Goal: Task Accomplishment & Management: Use online tool/utility

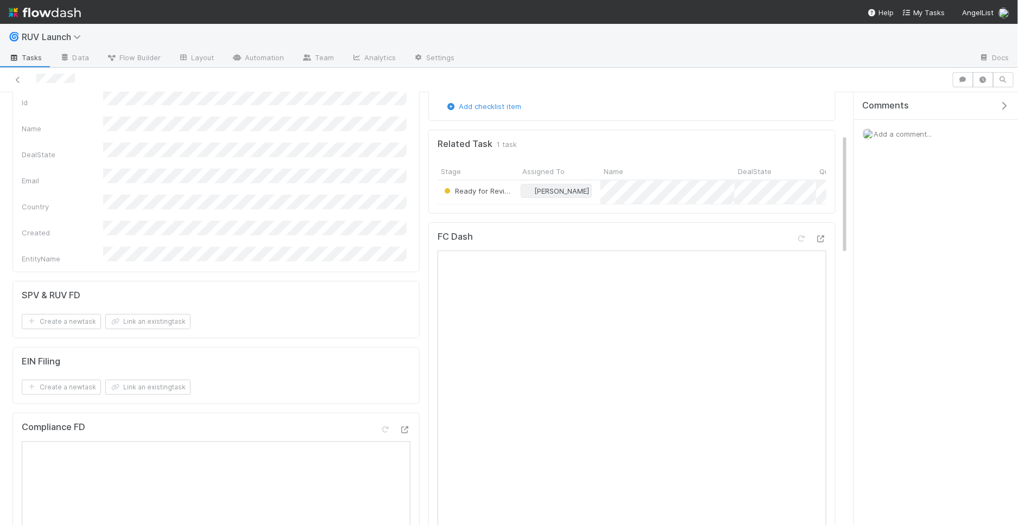
scroll to position [151, 0]
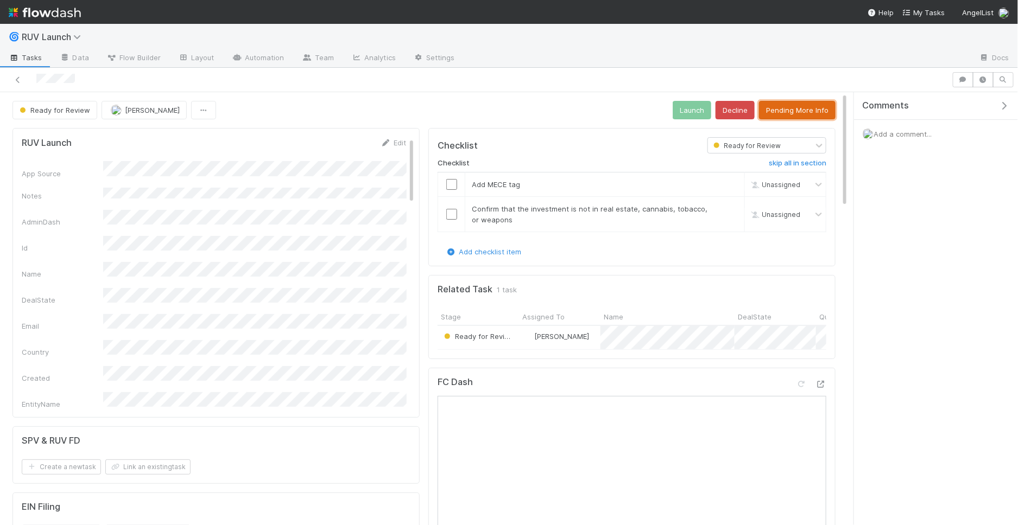
click at [785, 103] on button "Pending More Info" at bounding box center [797, 110] width 77 height 18
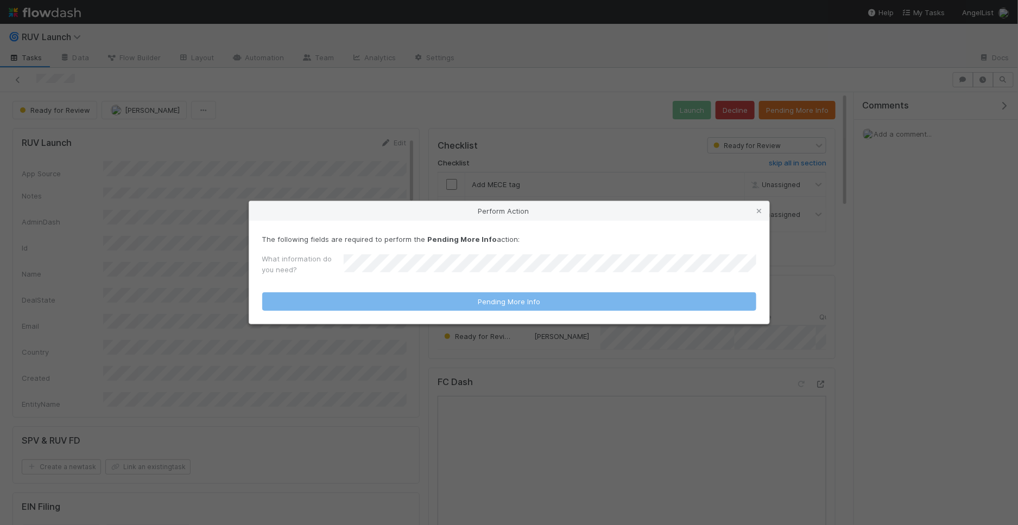
click at [633, 154] on div "Perform Action The following fields are required to perform the Pending More In…" at bounding box center [509, 262] width 1018 height 525
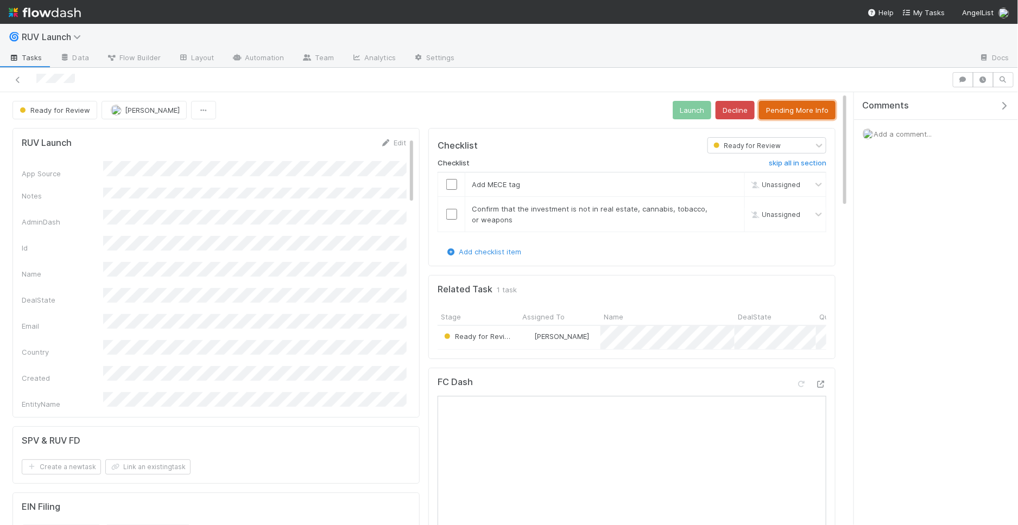
click at [790, 111] on button "Pending More Info" at bounding box center [797, 110] width 77 height 18
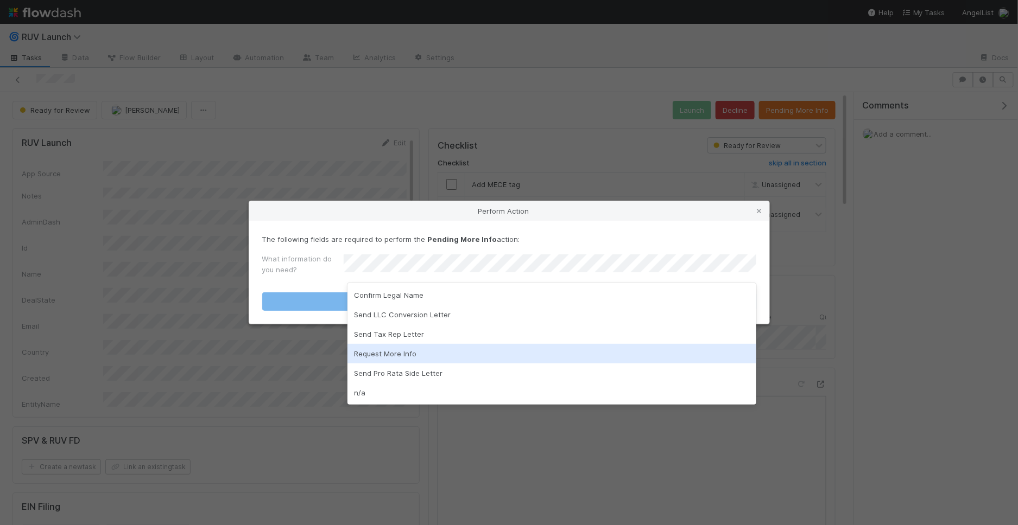
click at [385, 357] on div "Request More Info" at bounding box center [551, 354] width 409 height 20
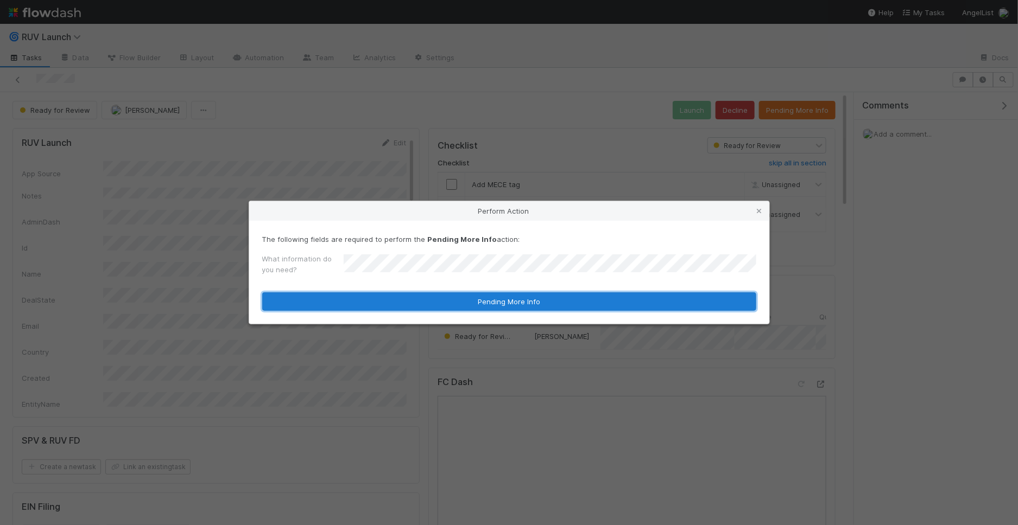
click at [426, 306] on button "Pending More Info" at bounding box center [509, 302] width 494 height 18
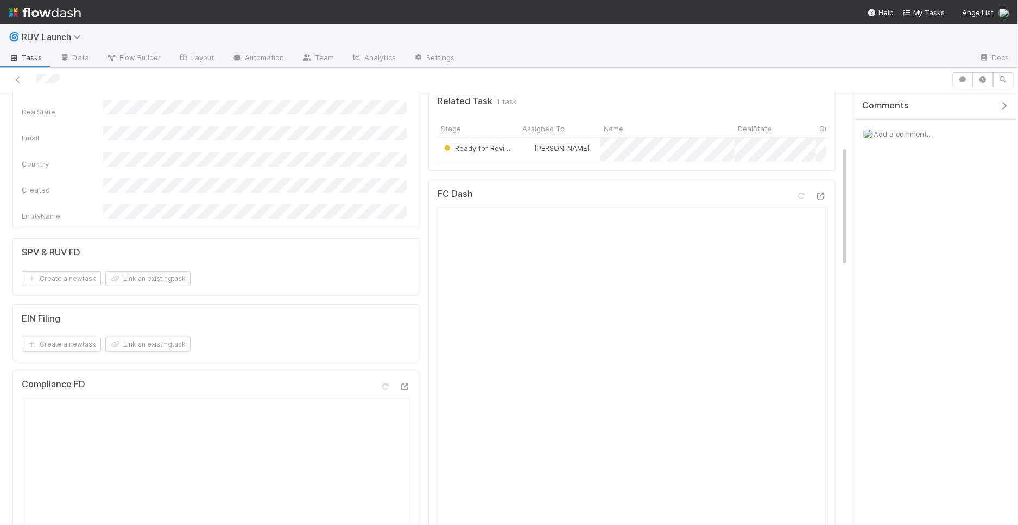
scroll to position [202, 0]
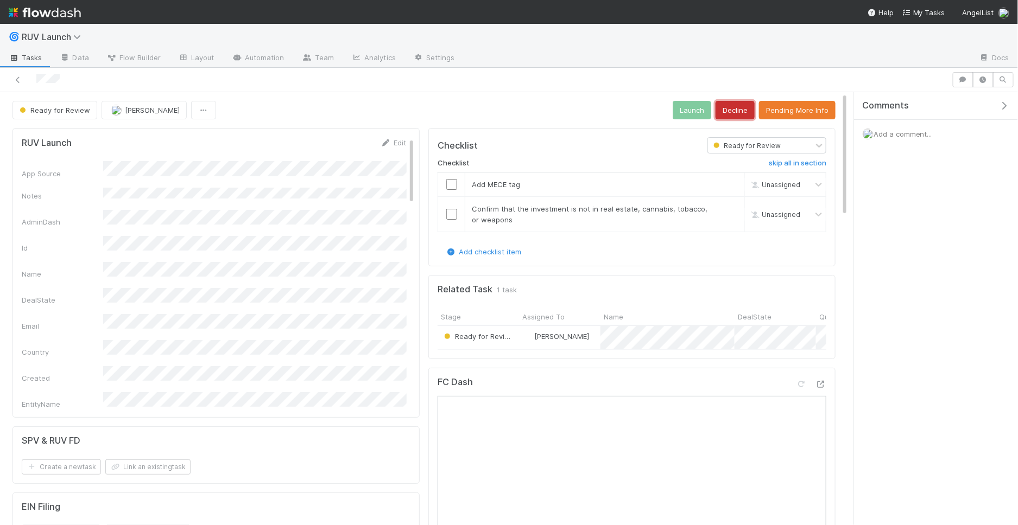
click at [736, 115] on button "Decline" at bounding box center [734, 110] width 39 height 18
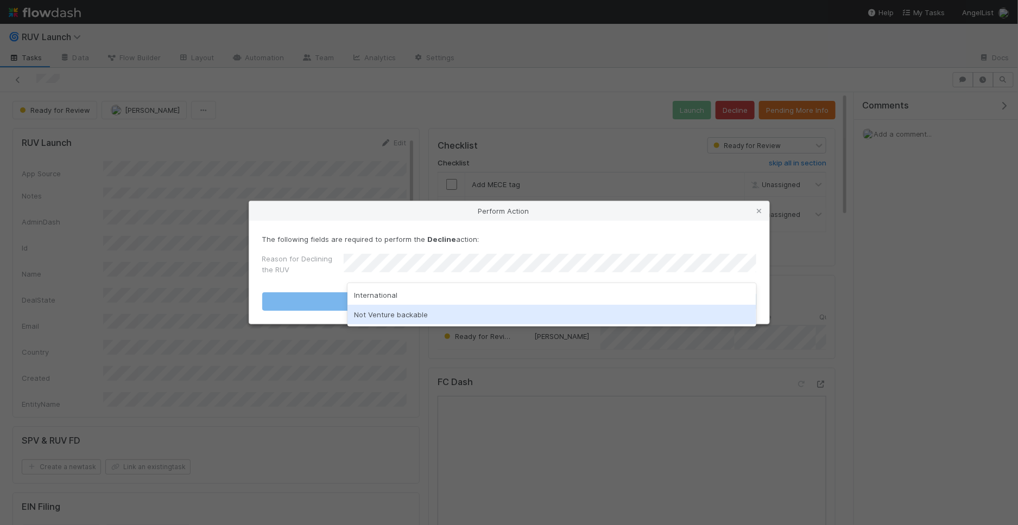
click at [410, 318] on div "Not Venture backable" at bounding box center [551, 315] width 409 height 20
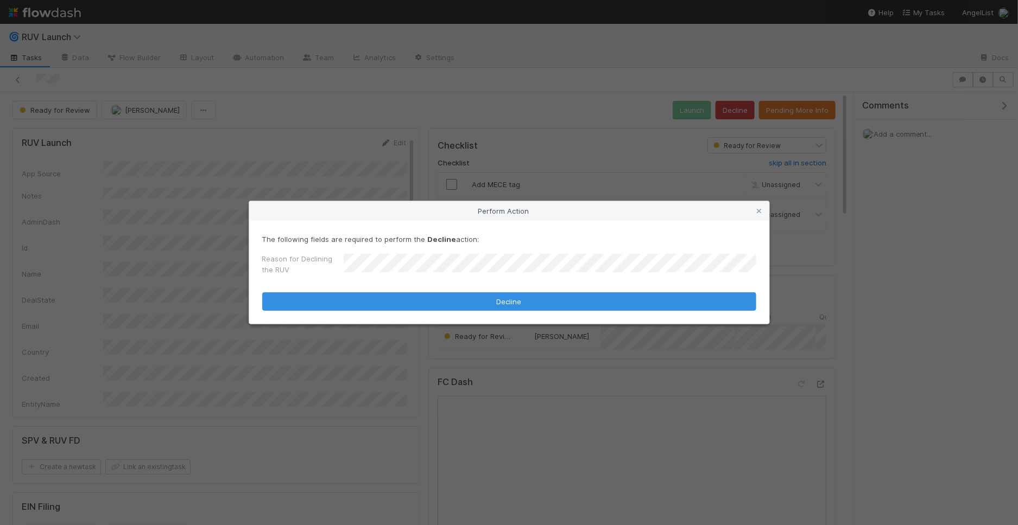
click at [414, 140] on div "Perform Action The following fields are required to perform the Decline action:…" at bounding box center [509, 262] width 1018 height 525
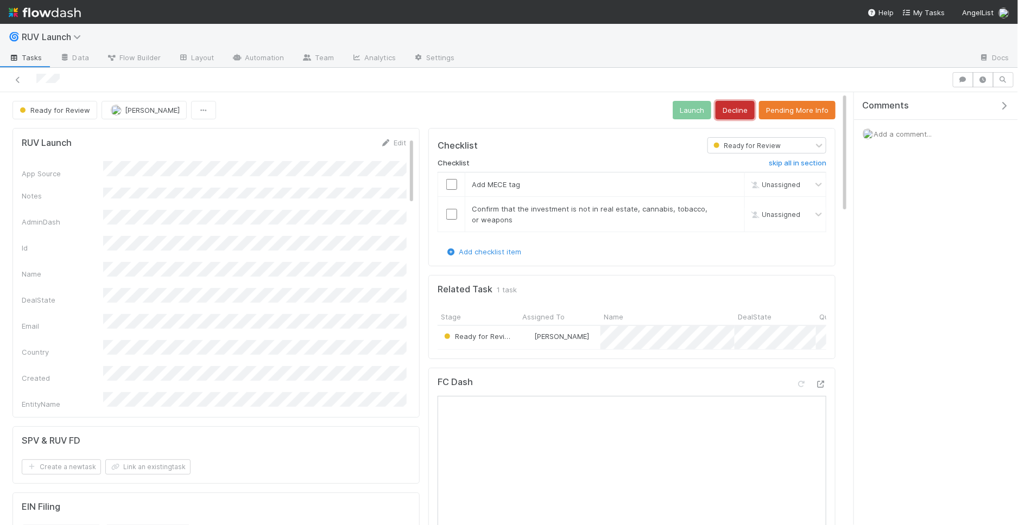
click at [740, 114] on button "Decline" at bounding box center [734, 110] width 39 height 18
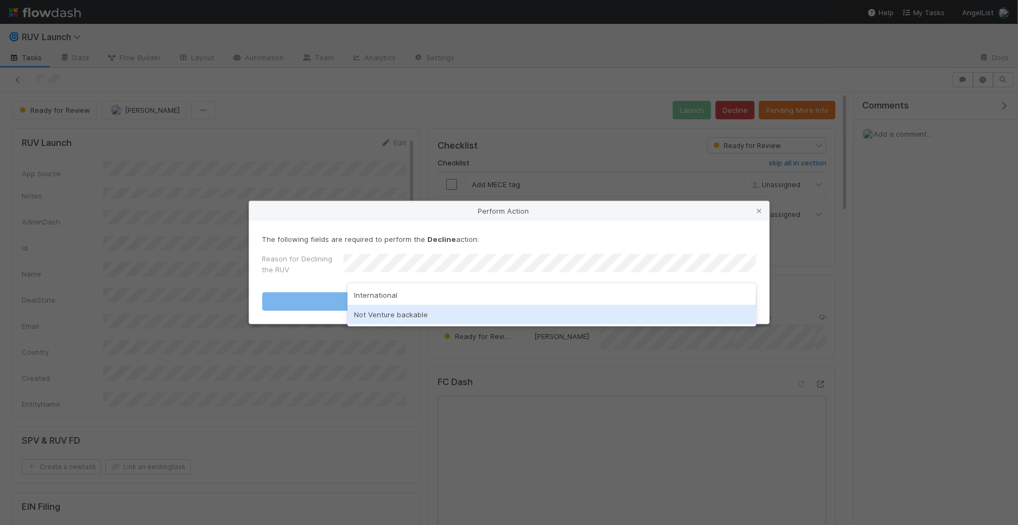
click at [444, 314] on div "Not Venture backable" at bounding box center [551, 315] width 409 height 20
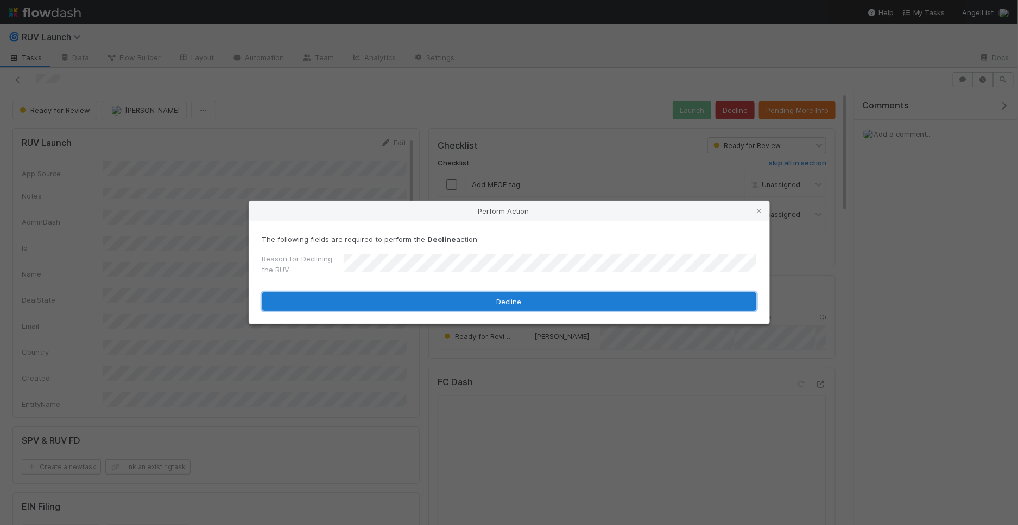
click at [444, 301] on button "Decline" at bounding box center [509, 302] width 494 height 18
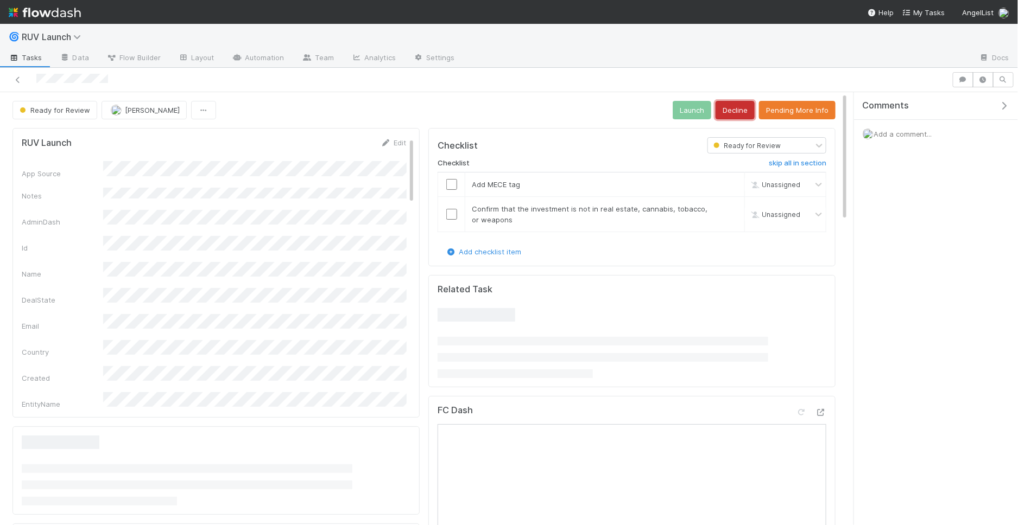
click at [739, 106] on button "Decline" at bounding box center [734, 110] width 39 height 18
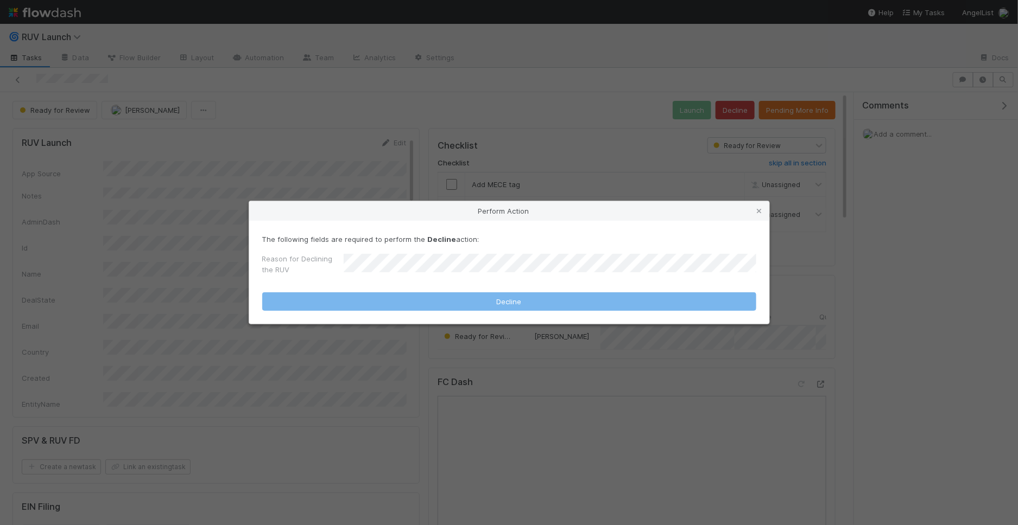
click at [420, 280] on form "The following fields are required to perform the Decline action: Reason for Dec…" at bounding box center [509, 272] width 494 height 77
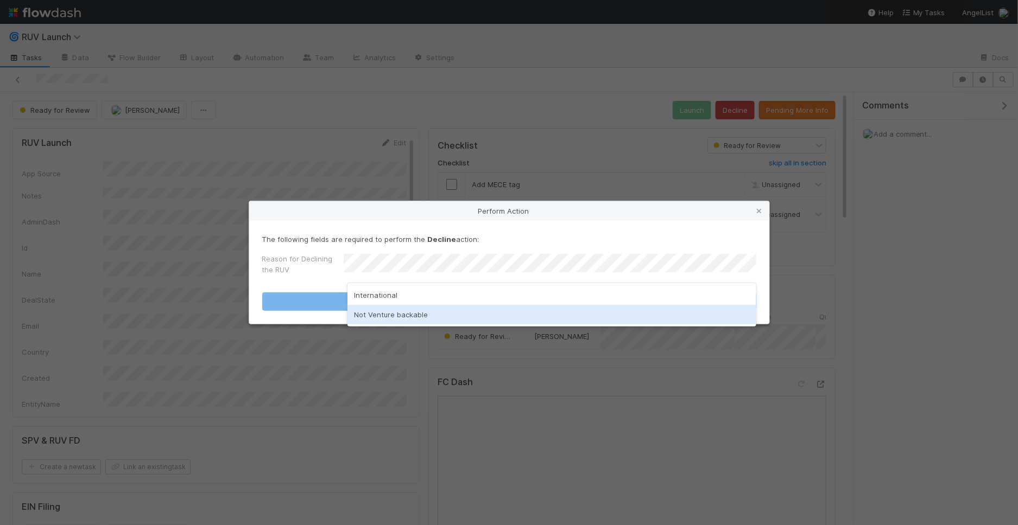
click at [407, 310] on div "Not Venture backable" at bounding box center [551, 315] width 409 height 20
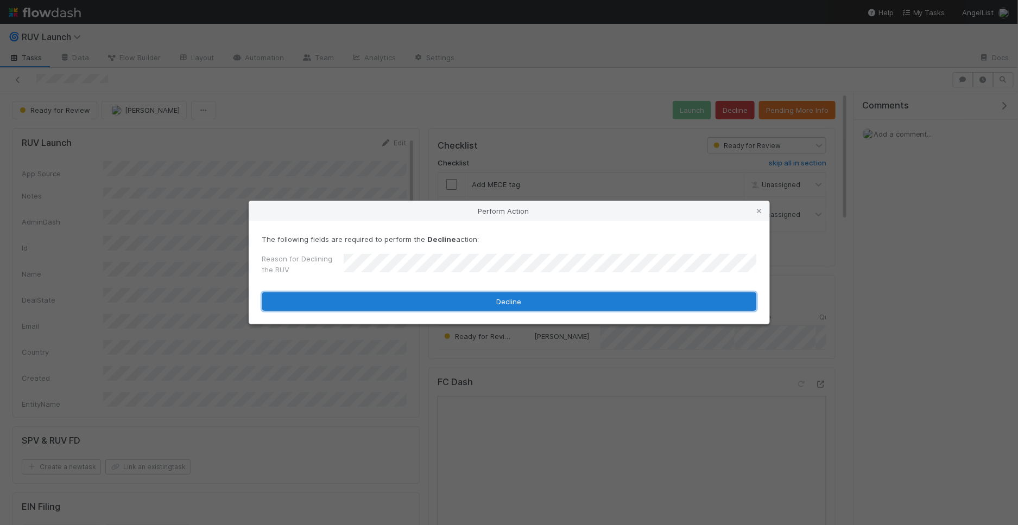
click at [407, 302] on button "Decline" at bounding box center [509, 302] width 494 height 18
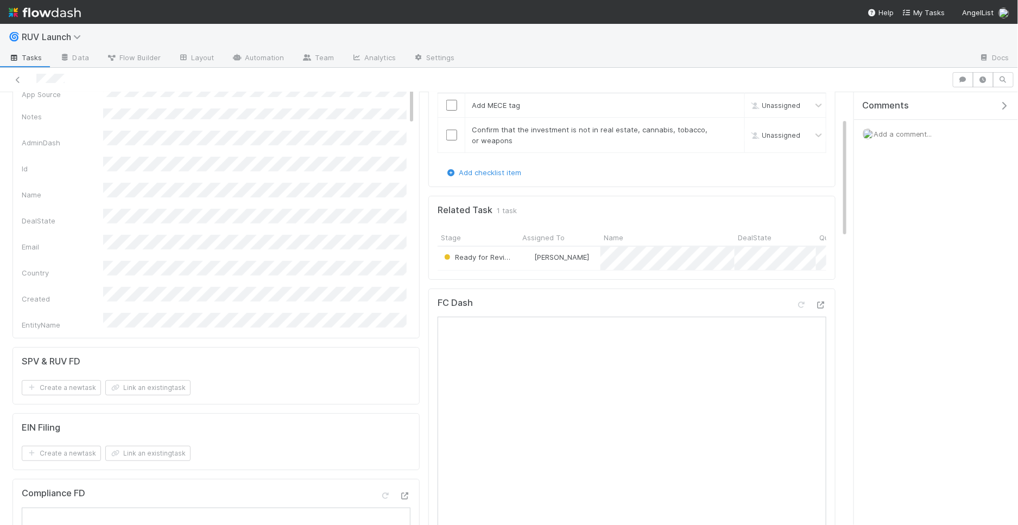
scroll to position [91, 0]
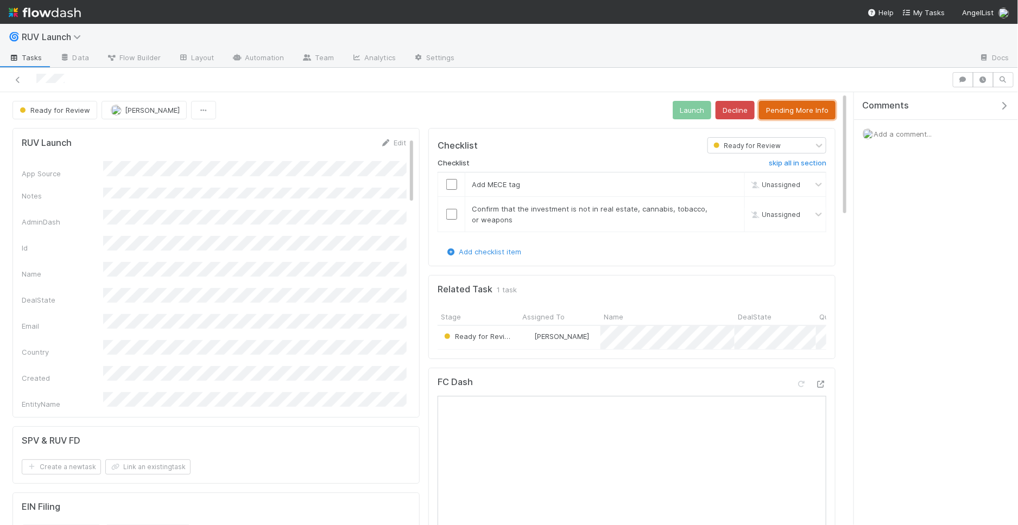
click at [782, 101] on button "Pending More Info" at bounding box center [797, 110] width 77 height 18
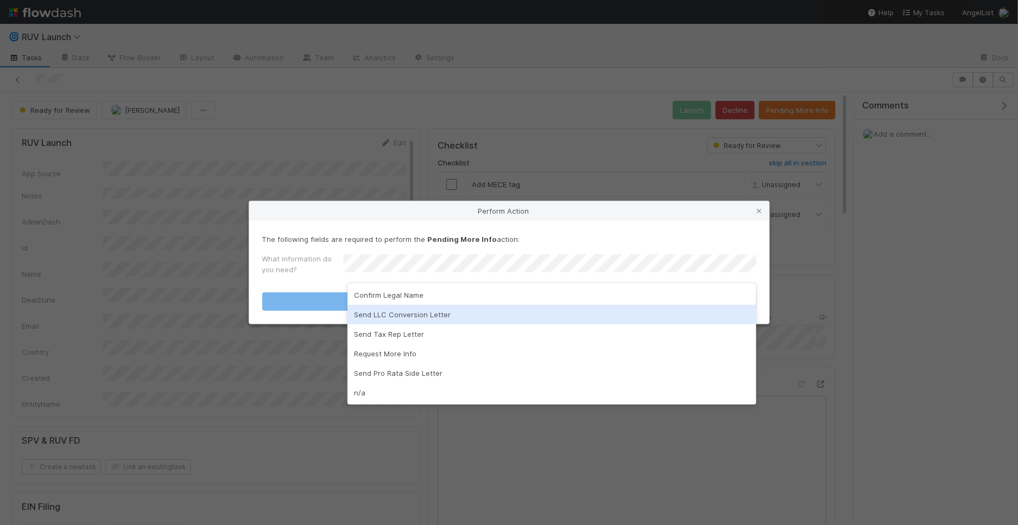
click at [414, 305] on div "Send LLC Conversion Letter" at bounding box center [551, 315] width 409 height 20
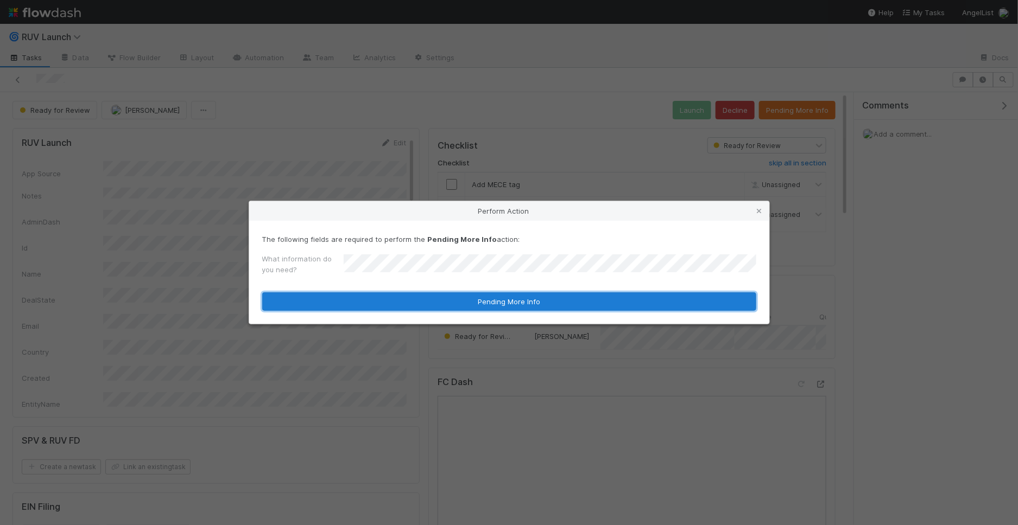
click at [414, 305] on button "Pending More Info" at bounding box center [509, 302] width 494 height 18
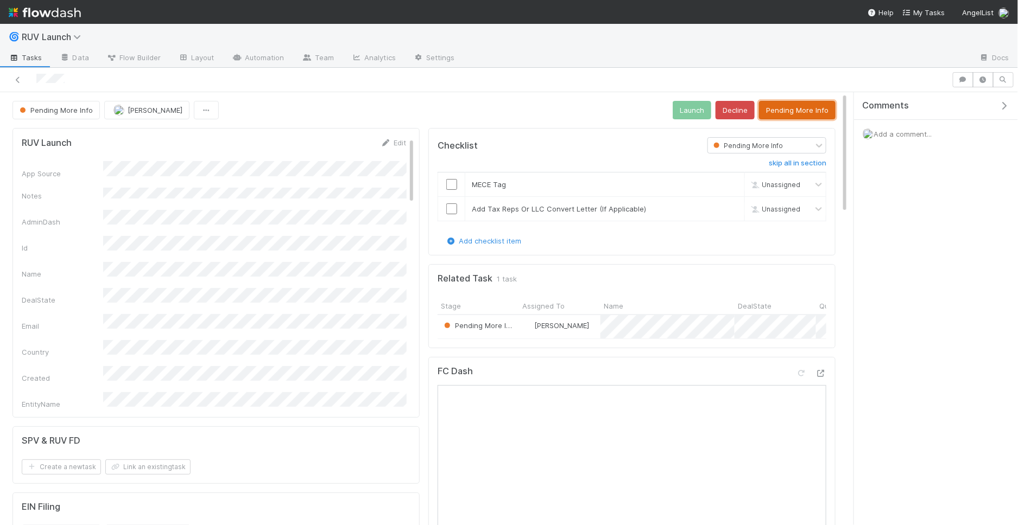
click at [791, 105] on button "Pending More Info" at bounding box center [797, 110] width 77 height 18
click at [389, 144] on link "Edit" at bounding box center [394, 142] width 26 height 9
click at [358, 143] on button "Save" at bounding box center [348, 146] width 31 height 18
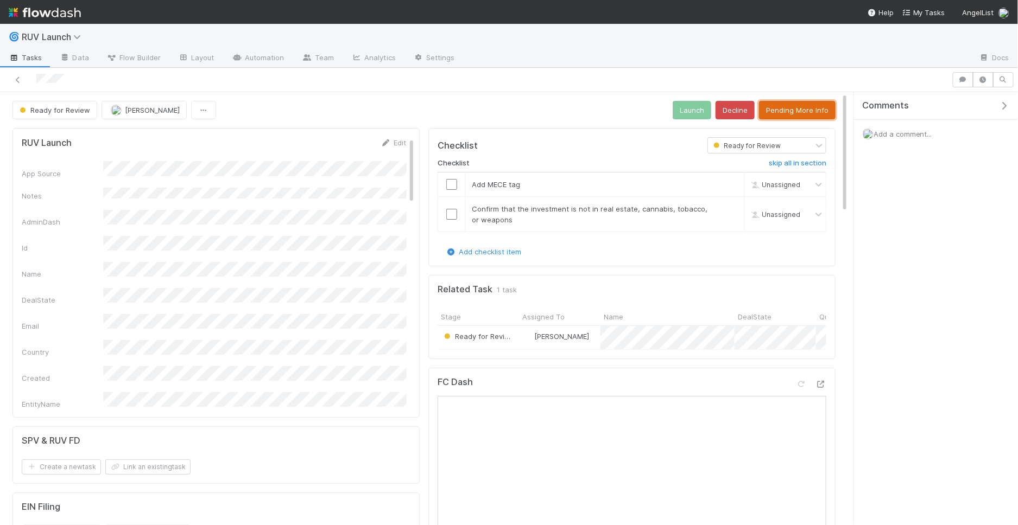
click at [783, 105] on button "Pending More Info" at bounding box center [797, 110] width 77 height 18
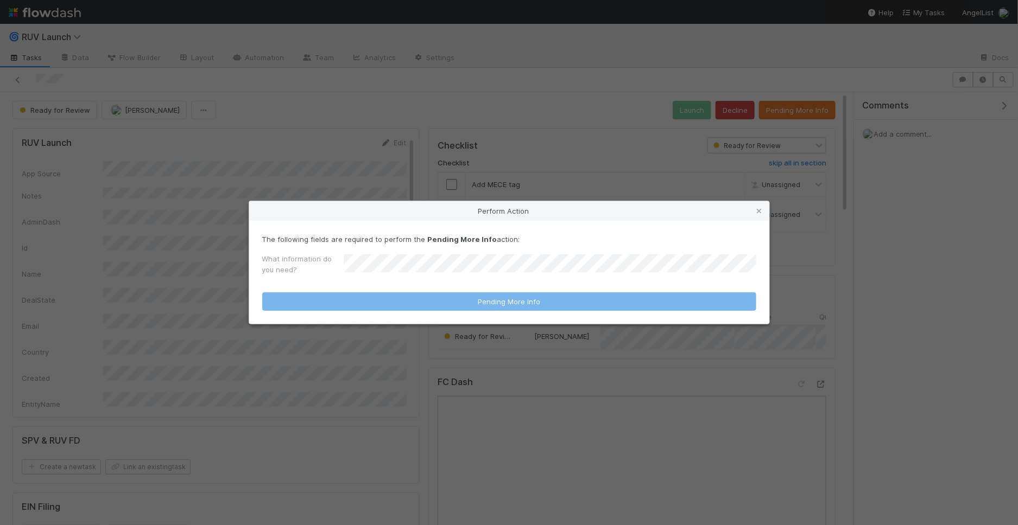
click at [510, 254] on div "What information do you need?" at bounding box center [509, 266] width 494 height 26
click at [510, 261] on div "What information do you need?" at bounding box center [509, 266] width 494 height 26
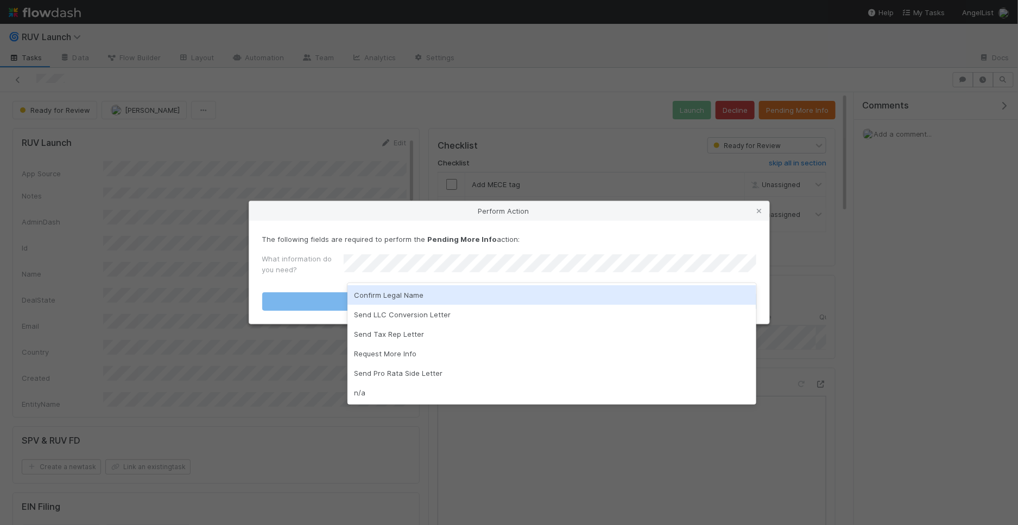
click at [436, 300] on div "Confirm Legal Name" at bounding box center [551, 296] width 409 height 20
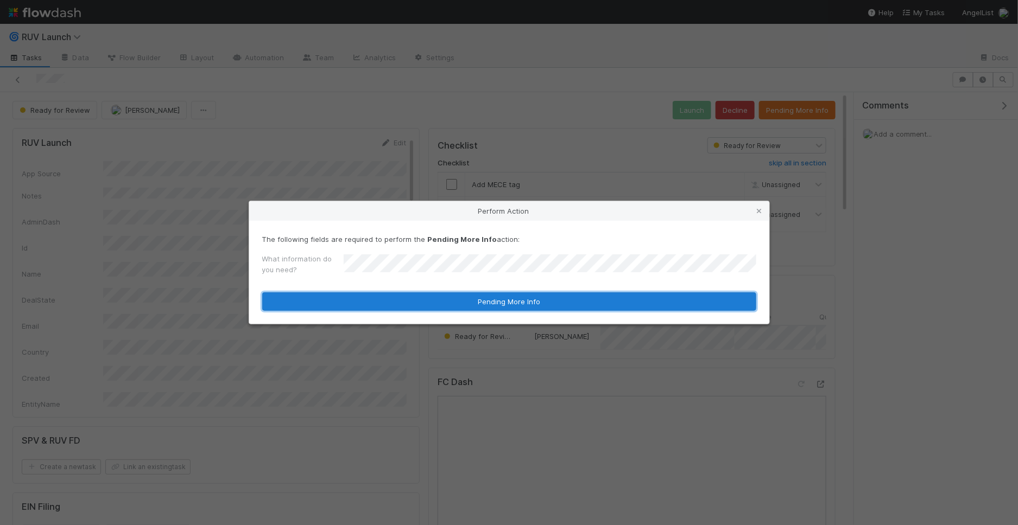
click at [436, 300] on button "Pending More Info" at bounding box center [509, 302] width 494 height 18
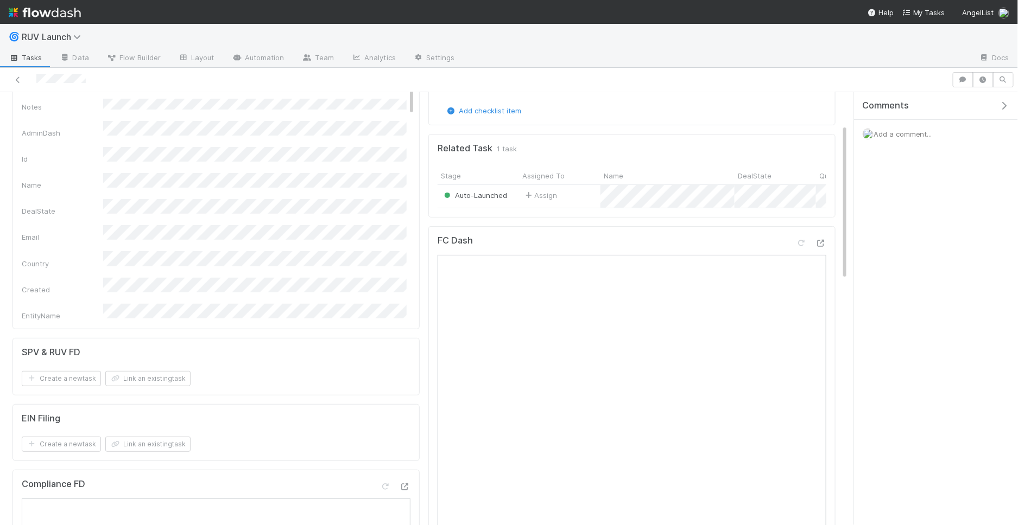
scroll to position [95, 0]
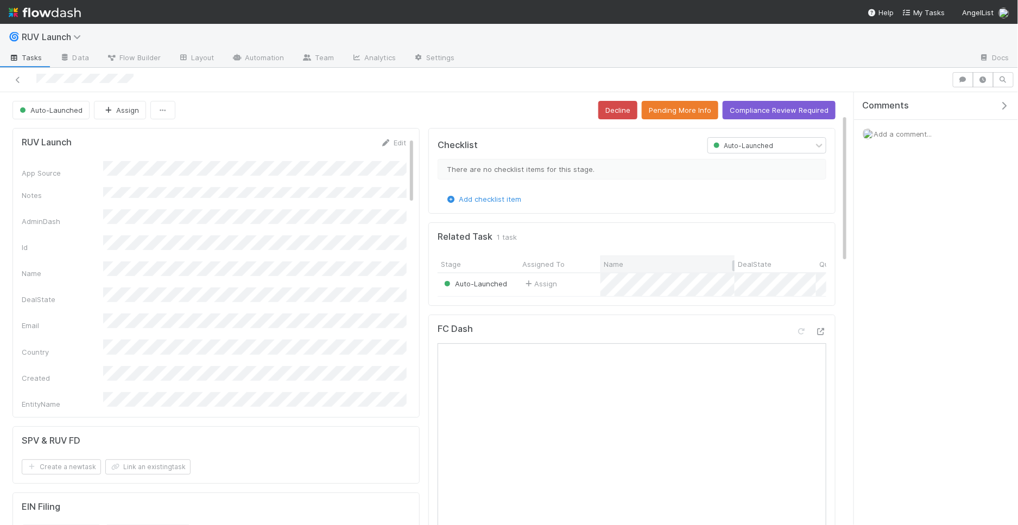
scroll to position [67, 0]
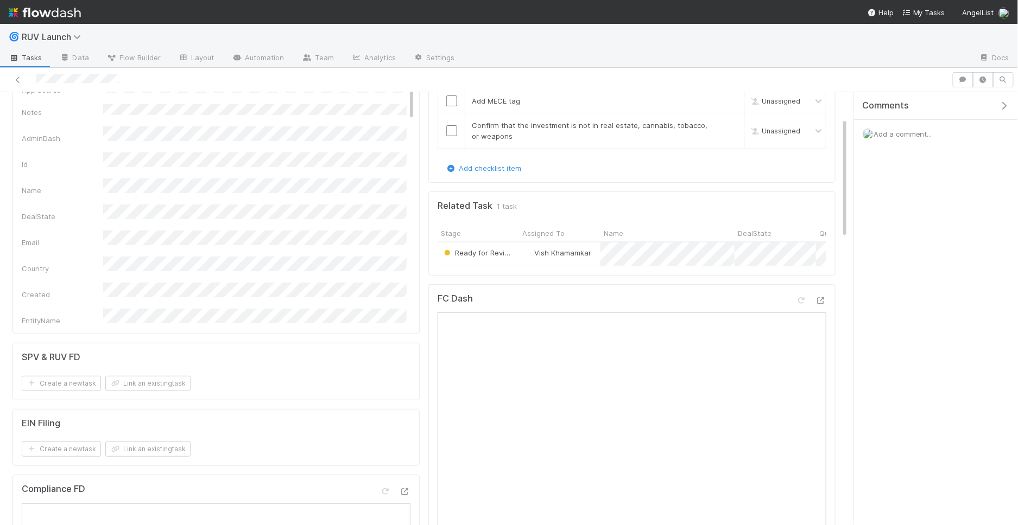
scroll to position [92, 0]
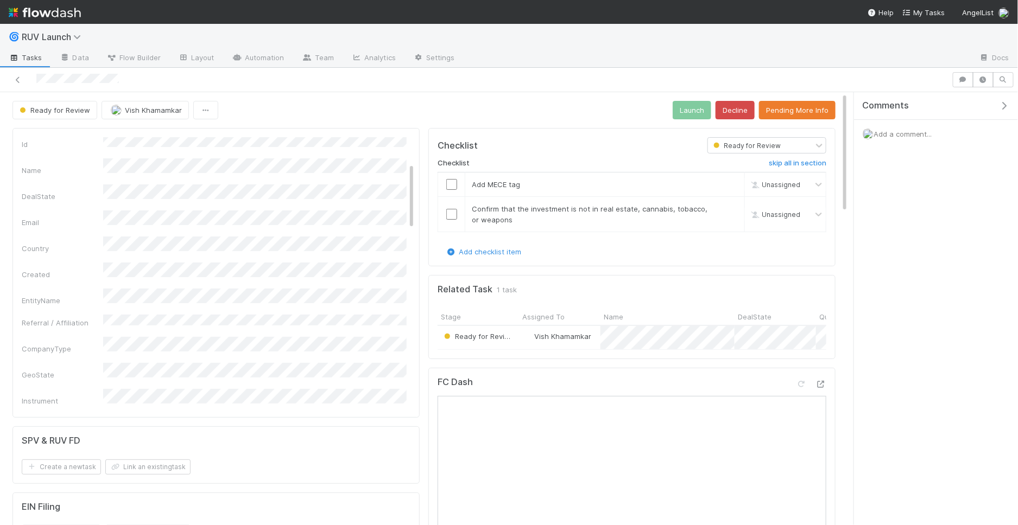
click at [57, 106] on span "Ready for Review" at bounding box center [53, 110] width 73 height 9
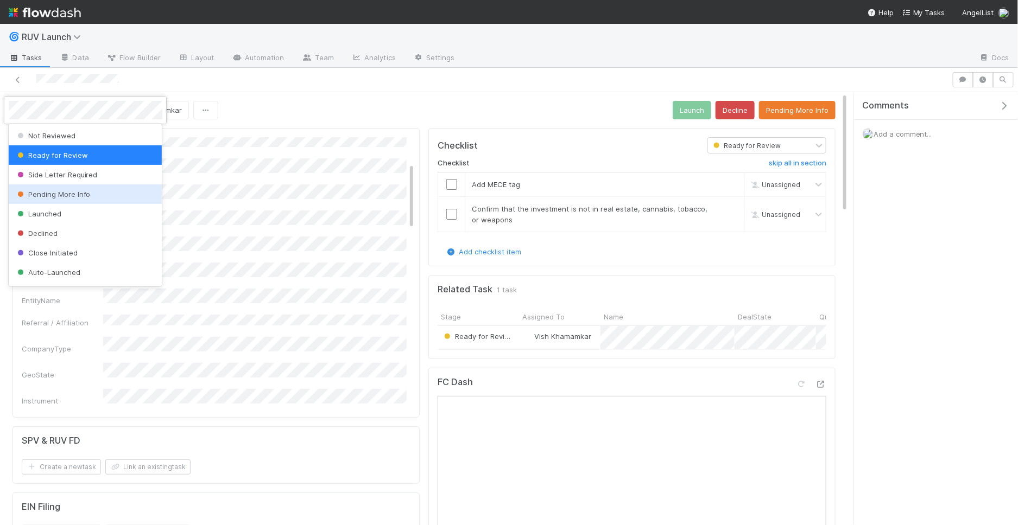
click at [73, 189] on div "Pending More Info" at bounding box center [86, 195] width 154 height 20
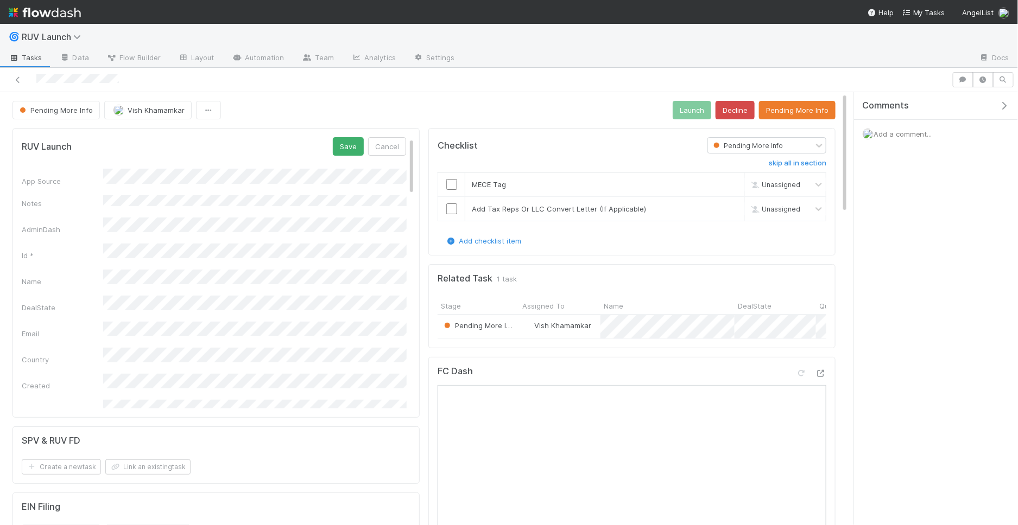
click at [351, 147] on button "Save" at bounding box center [348, 146] width 31 height 18
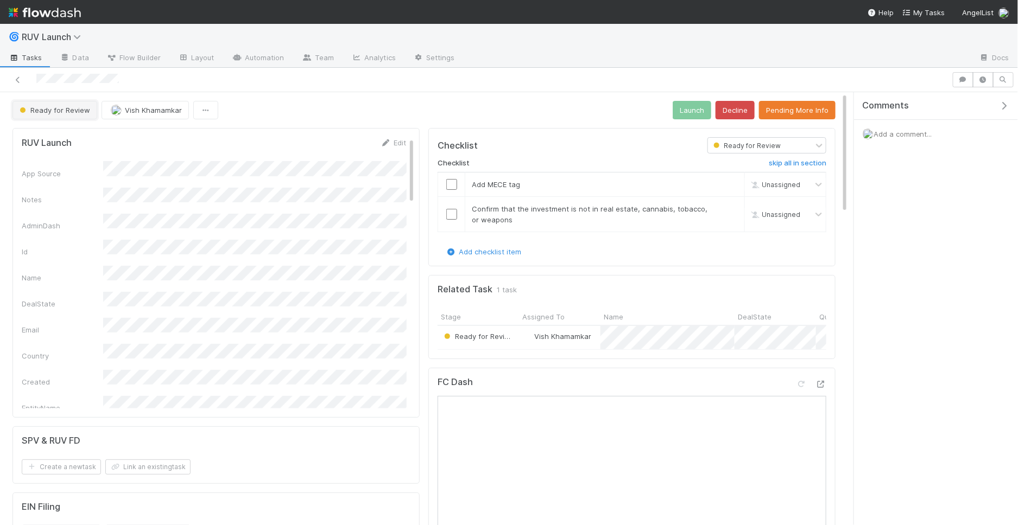
click at [59, 106] on span "Ready for Review" at bounding box center [53, 110] width 73 height 9
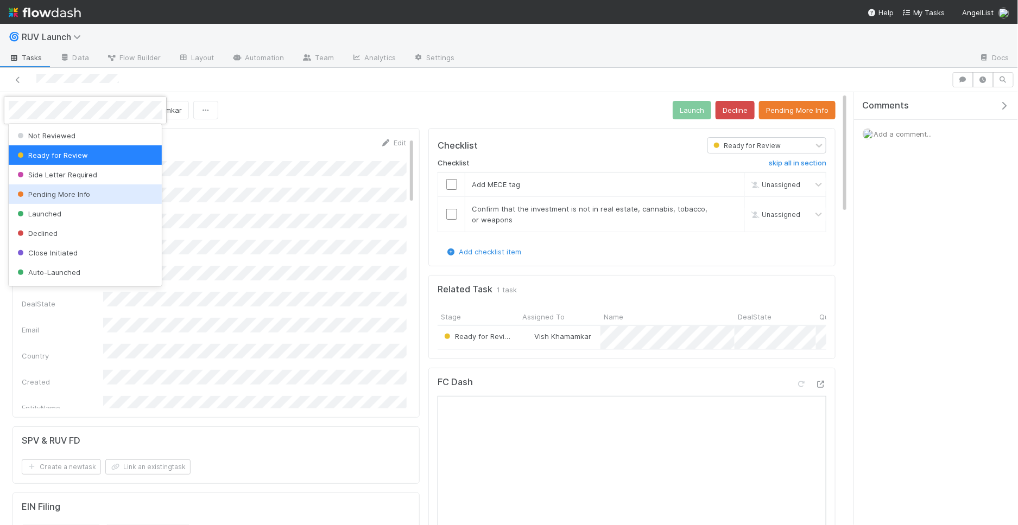
click at [63, 191] on span "Pending More Info" at bounding box center [52, 194] width 75 height 9
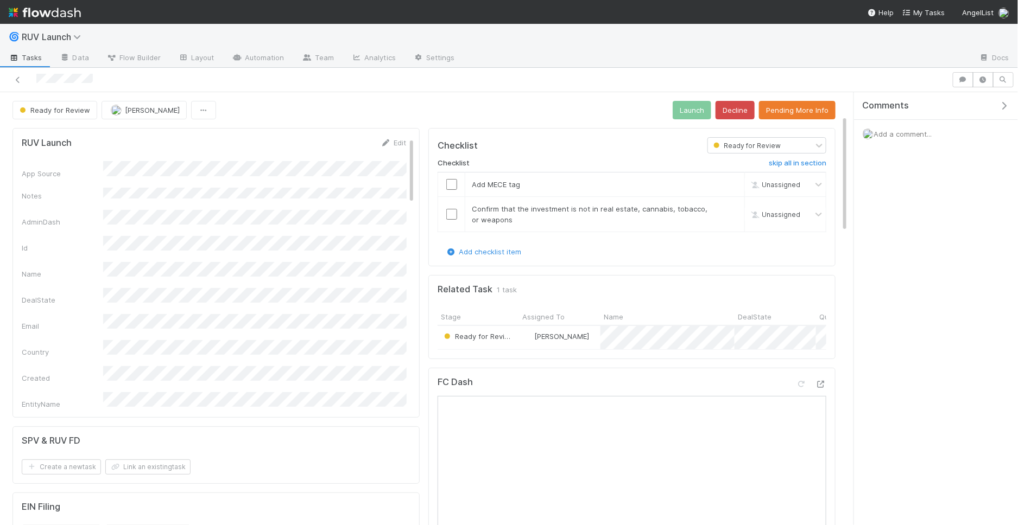
scroll to position [96, 0]
click at [345, 145] on button "Save" at bounding box center [348, 146] width 31 height 18
click at [58, 111] on span "Ready for Review" at bounding box center [53, 110] width 73 height 9
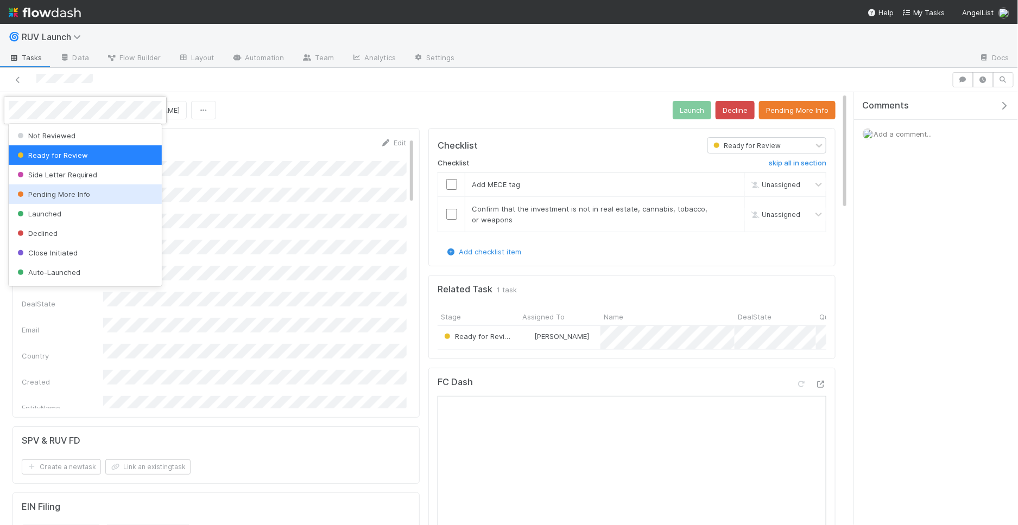
click at [70, 196] on span "Pending More Info" at bounding box center [52, 194] width 75 height 9
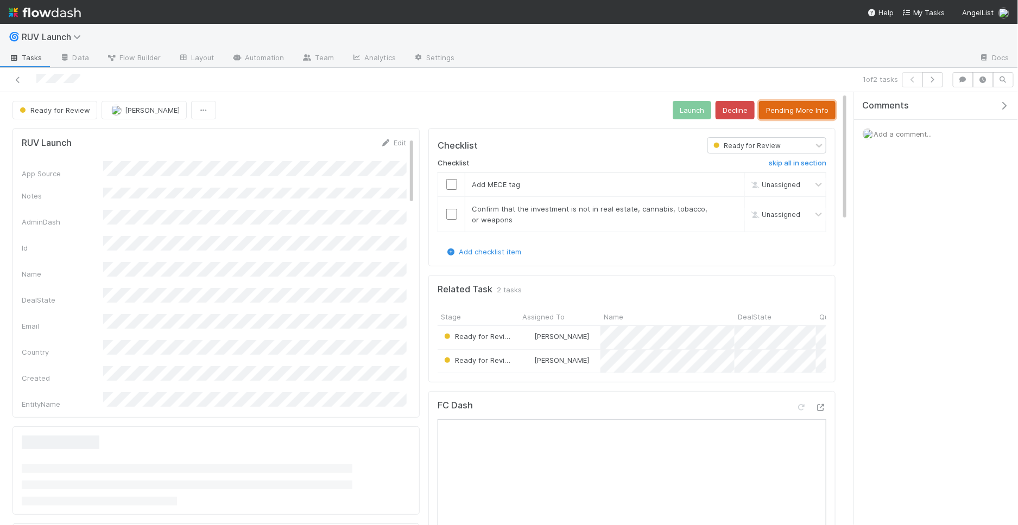
click at [778, 104] on button "Pending More Info" at bounding box center [797, 110] width 77 height 18
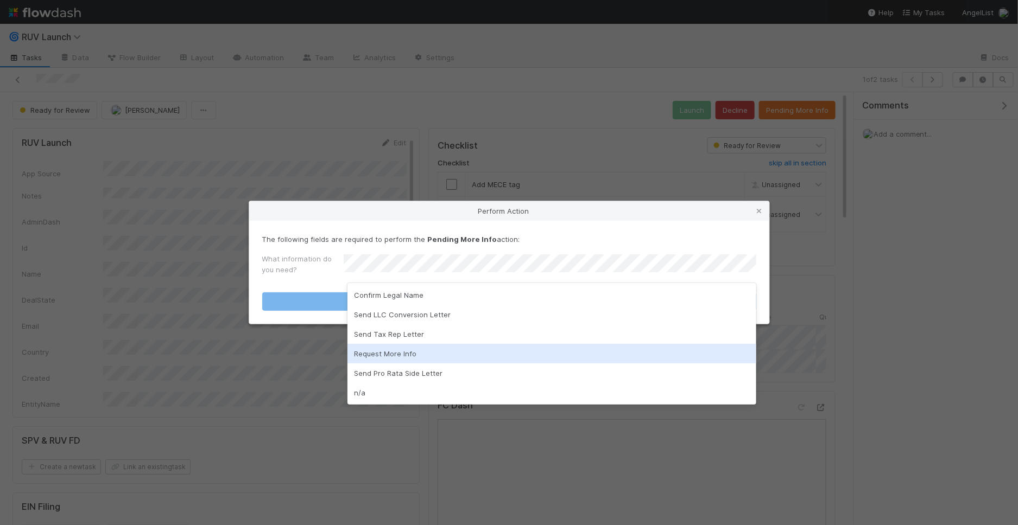
click at [394, 358] on div "Request More Info" at bounding box center [551, 354] width 409 height 20
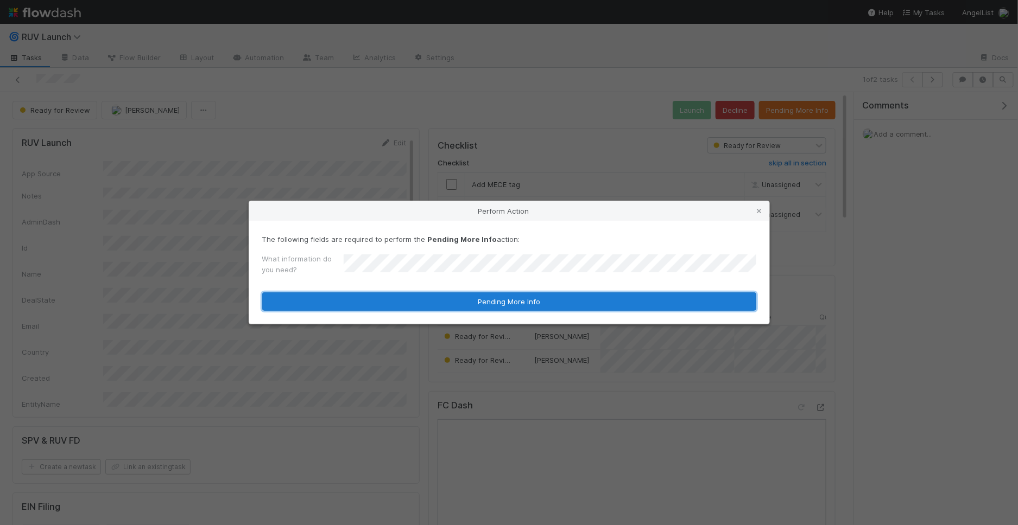
click at [436, 297] on button "Pending More Info" at bounding box center [509, 302] width 494 height 18
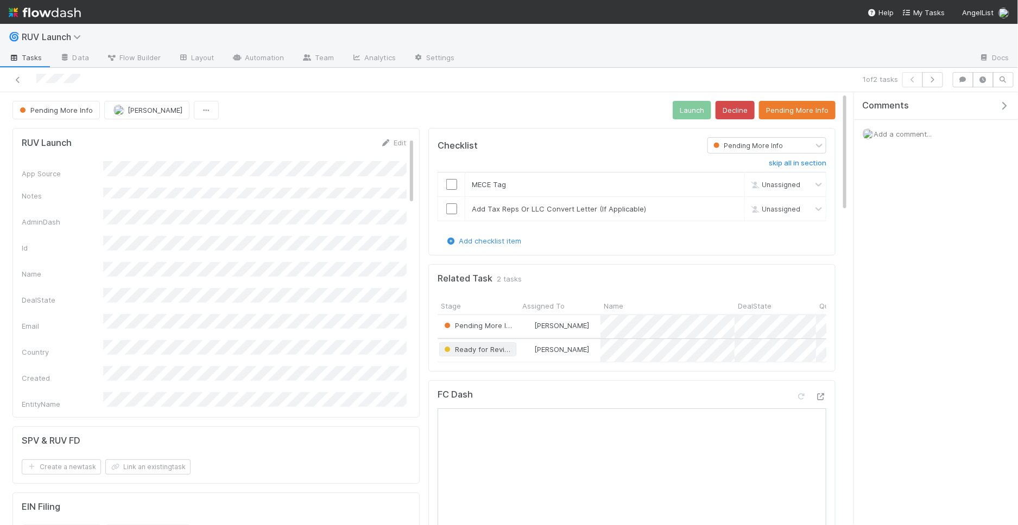
click at [484, 345] on span "Ready for Review" at bounding box center [478, 349] width 73 height 9
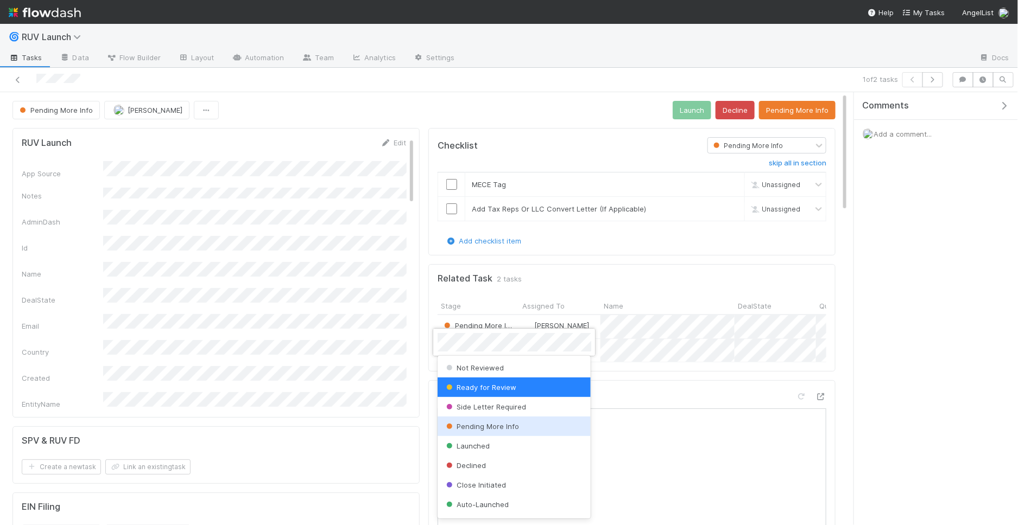
click at [492, 424] on span "Pending More Info" at bounding box center [481, 426] width 75 height 9
